Goal: Use online tool/utility: Utilize a website feature to perform a specific function

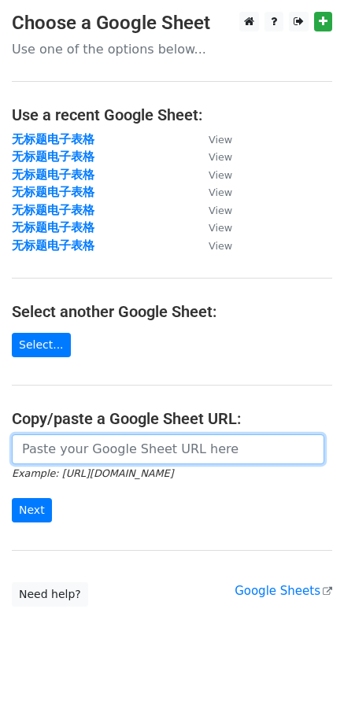
drag, startPoint x: 175, startPoint y: 449, endPoint x: 146, endPoint y: 463, distance: 32.4
click at [175, 449] on input "url" at bounding box center [168, 449] width 312 height 30
paste input "[URL][DOMAIN_NAME]"
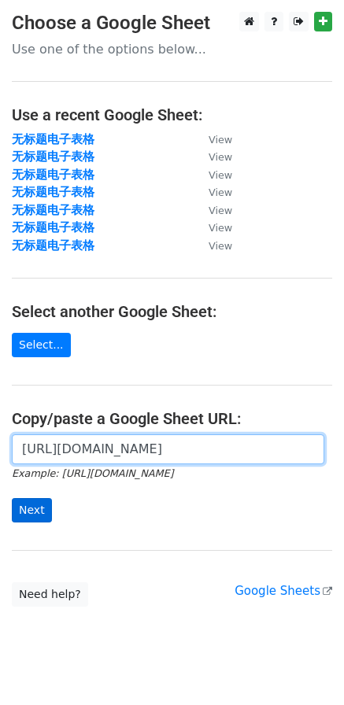
scroll to position [0, 407]
type input "[URL][DOMAIN_NAME]"
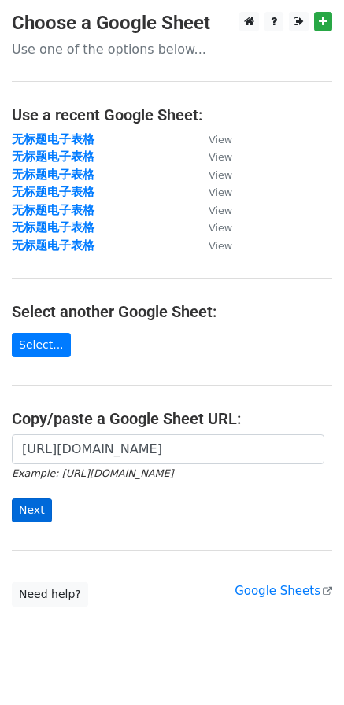
click at [8, 516] on div "[URL][DOMAIN_NAME] Example: [URL][DOMAIN_NAME] Next" at bounding box center [172, 486] width 344 height 104
click at [32, 516] on input "Next" at bounding box center [32, 510] width 40 height 24
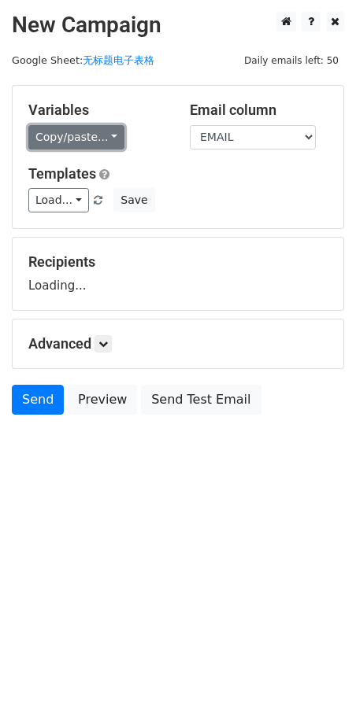
click at [91, 125] on link "Copy/paste..." at bounding box center [76, 137] width 96 height 24
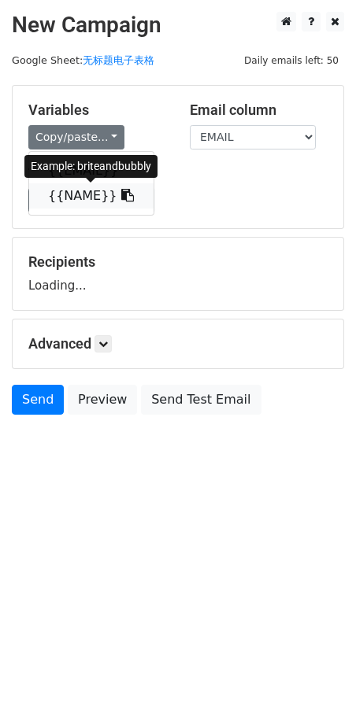
click at [80, 191] on link "{{NAME}}" at bounding box center [91, 195] width 124 height 25
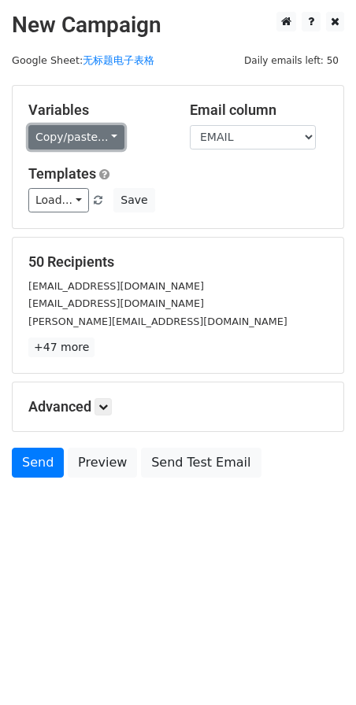
click at [56, 149] on link "Copy/paste..." at bounding box center [76, 137] width 96 height 24
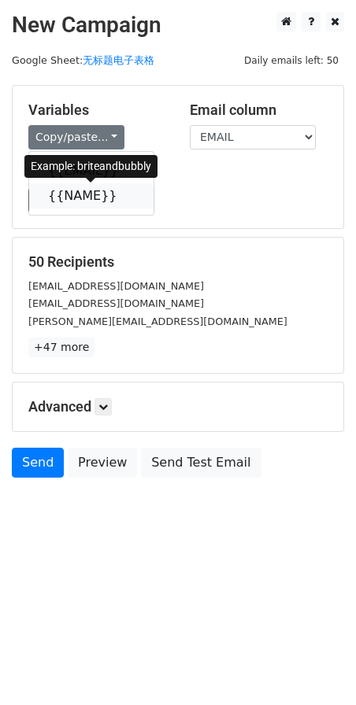
drag, startPoint x: 88, startPoint y: 195, endPoint x: 13, endPoint y: 197, distance: 75.6
click at [87, 195] on link "{{NAME}}" at bounding box center [91, 195] width 124 height 25
